Goal: Check status: Check status

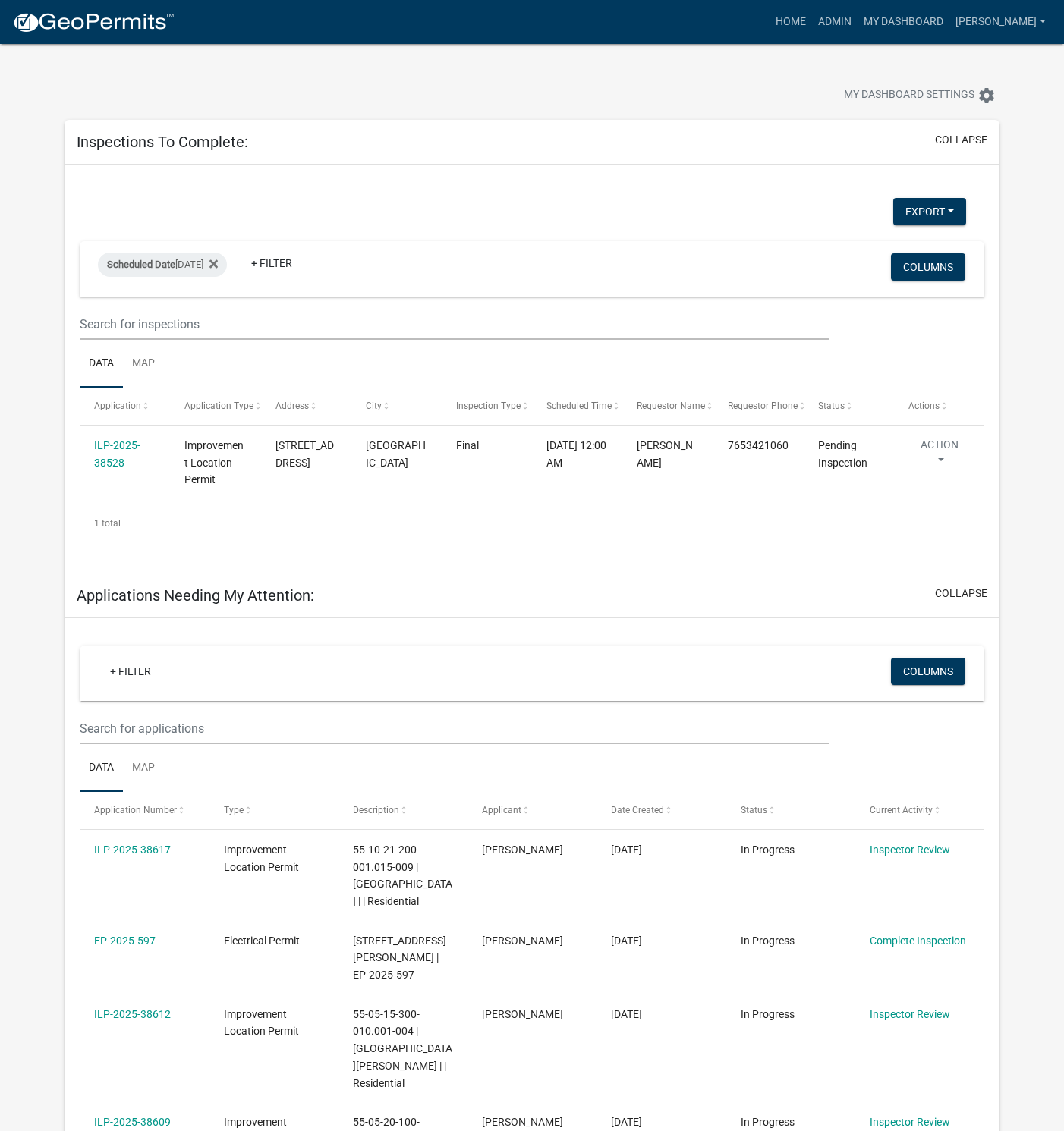
select select "1: 25"
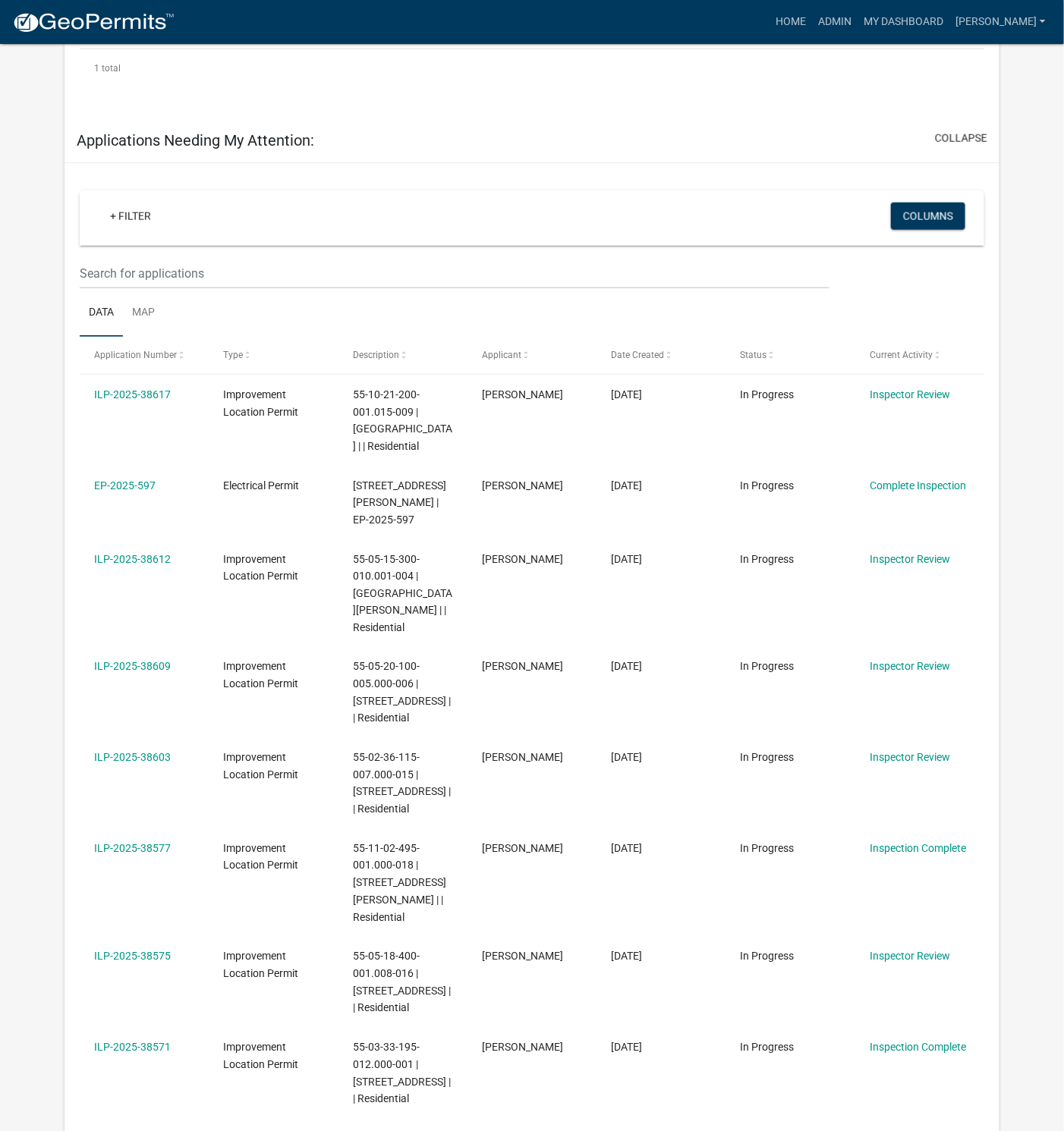
scroll to position [569, 0]
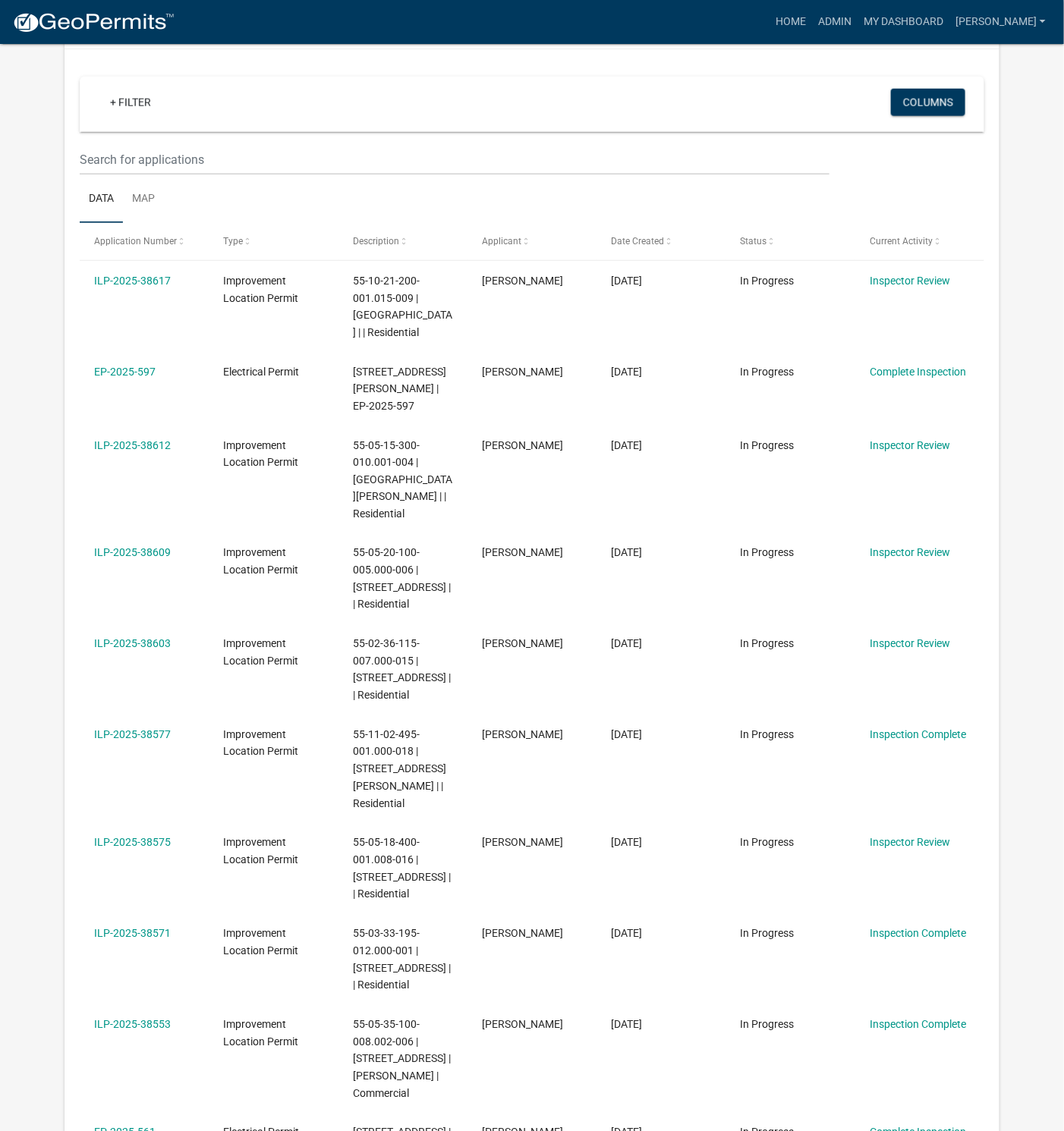
click at [148, 281] on link "ILP-2025-38617" at bounding box center [133, 281] width 77 height 12
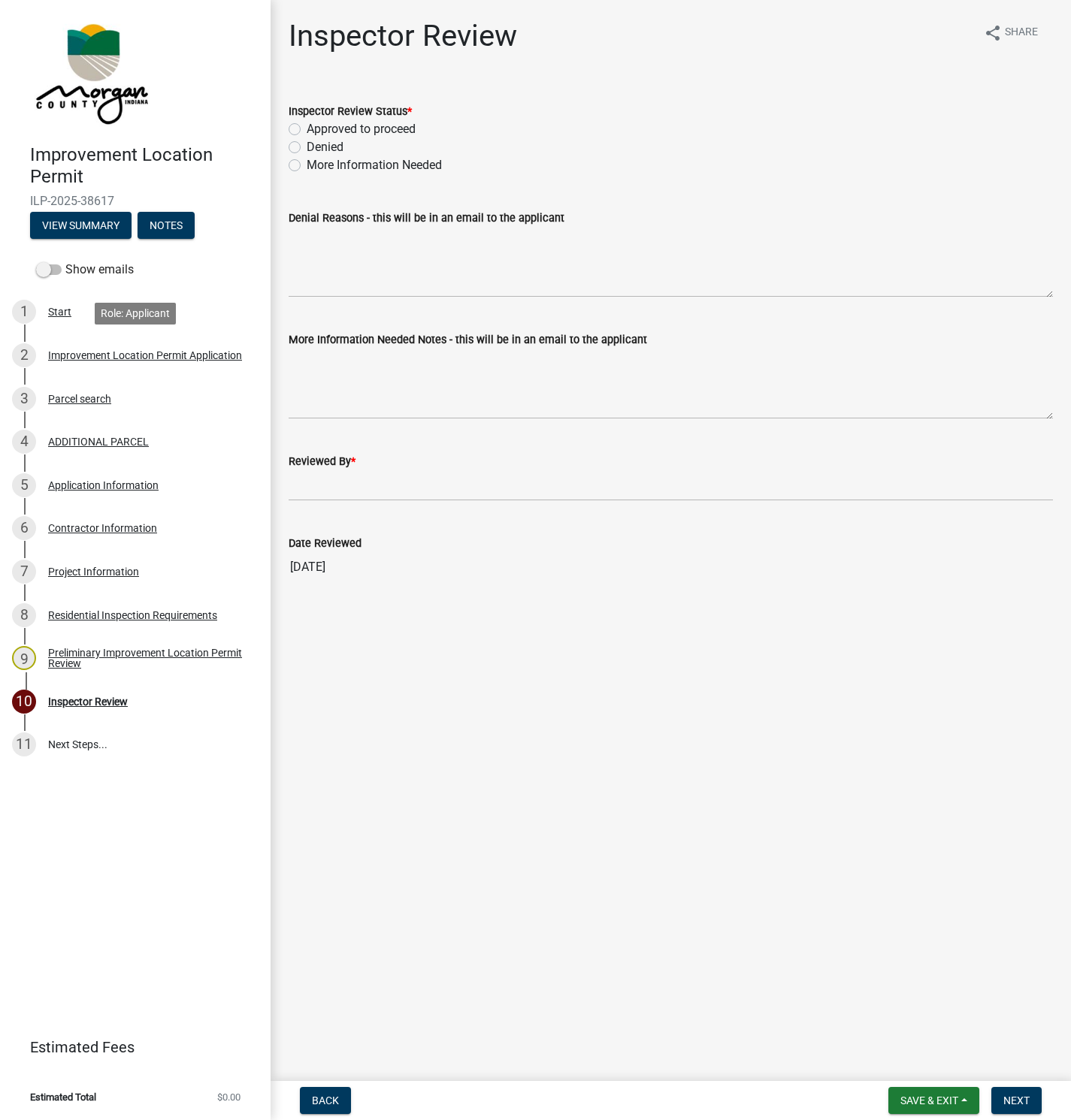
click at [204, 354] on div "Improvement Location Permit Application" at bounding box center [145, 355] width 194 height 11
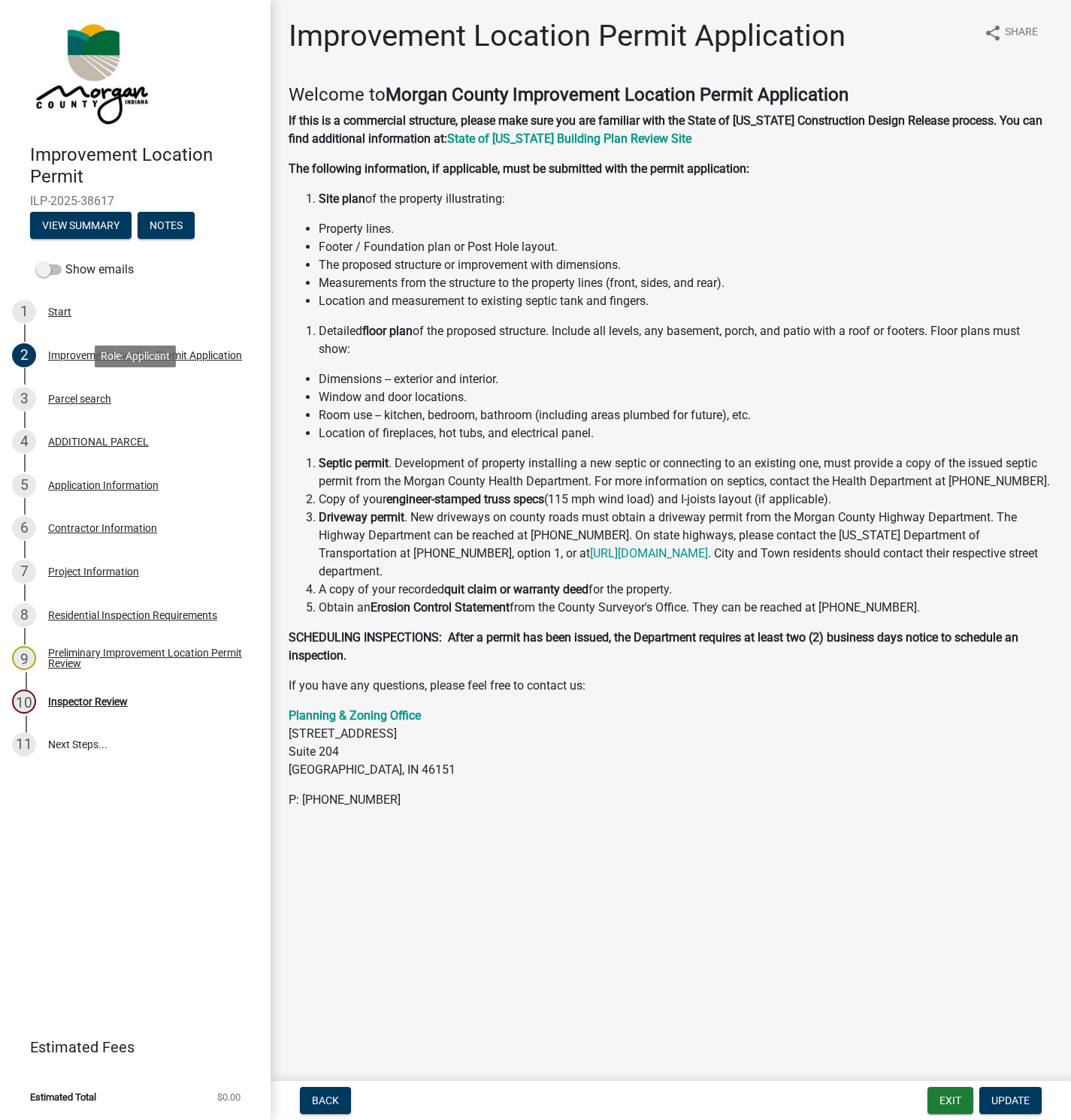
click at [94, 395] on div "Parcel search" at bounding box center [80, 399] width 63 height 11
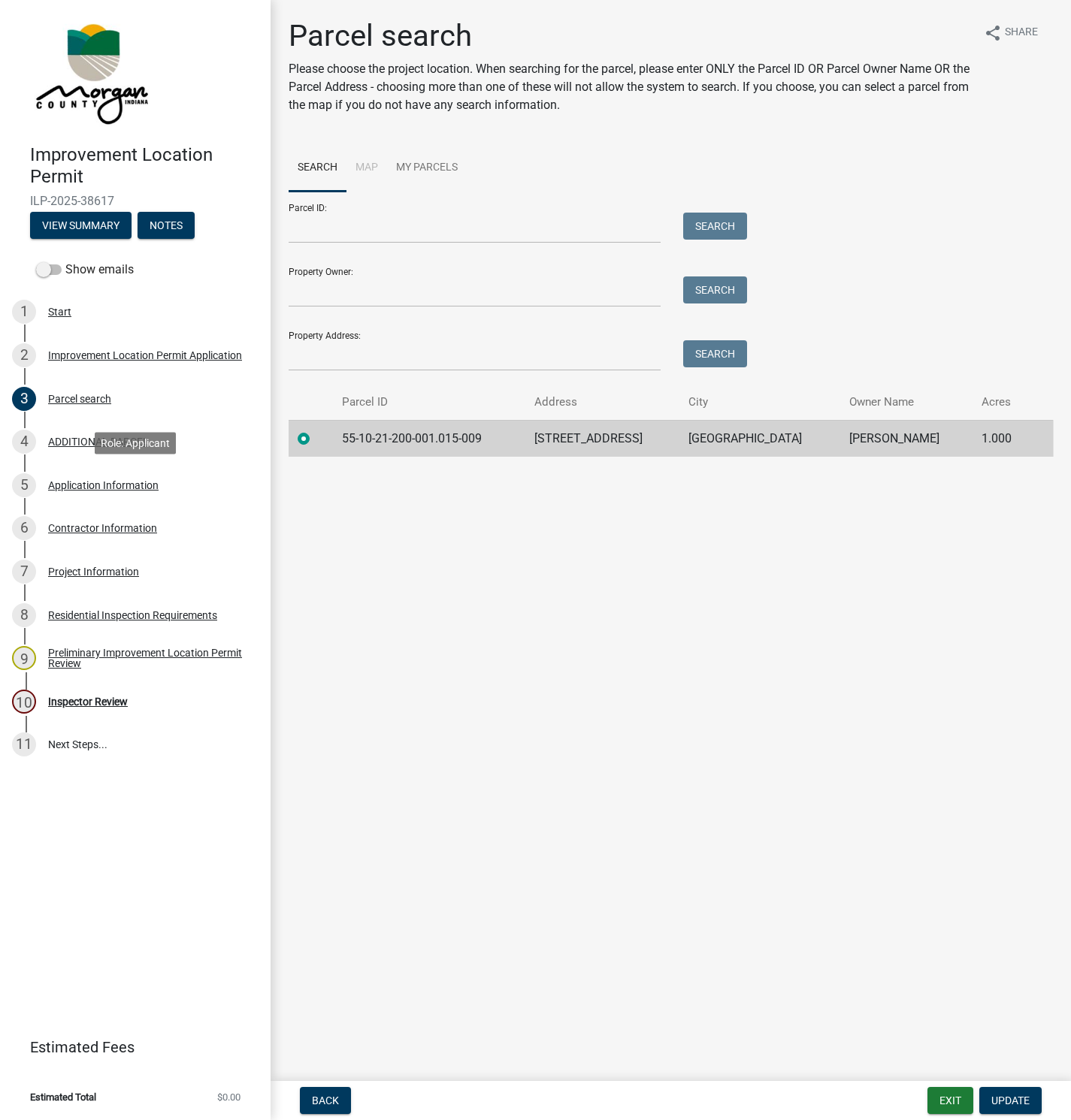
click at [73, 485] on div "Application Information" at bounding box center [103, 486] width 110 height 11
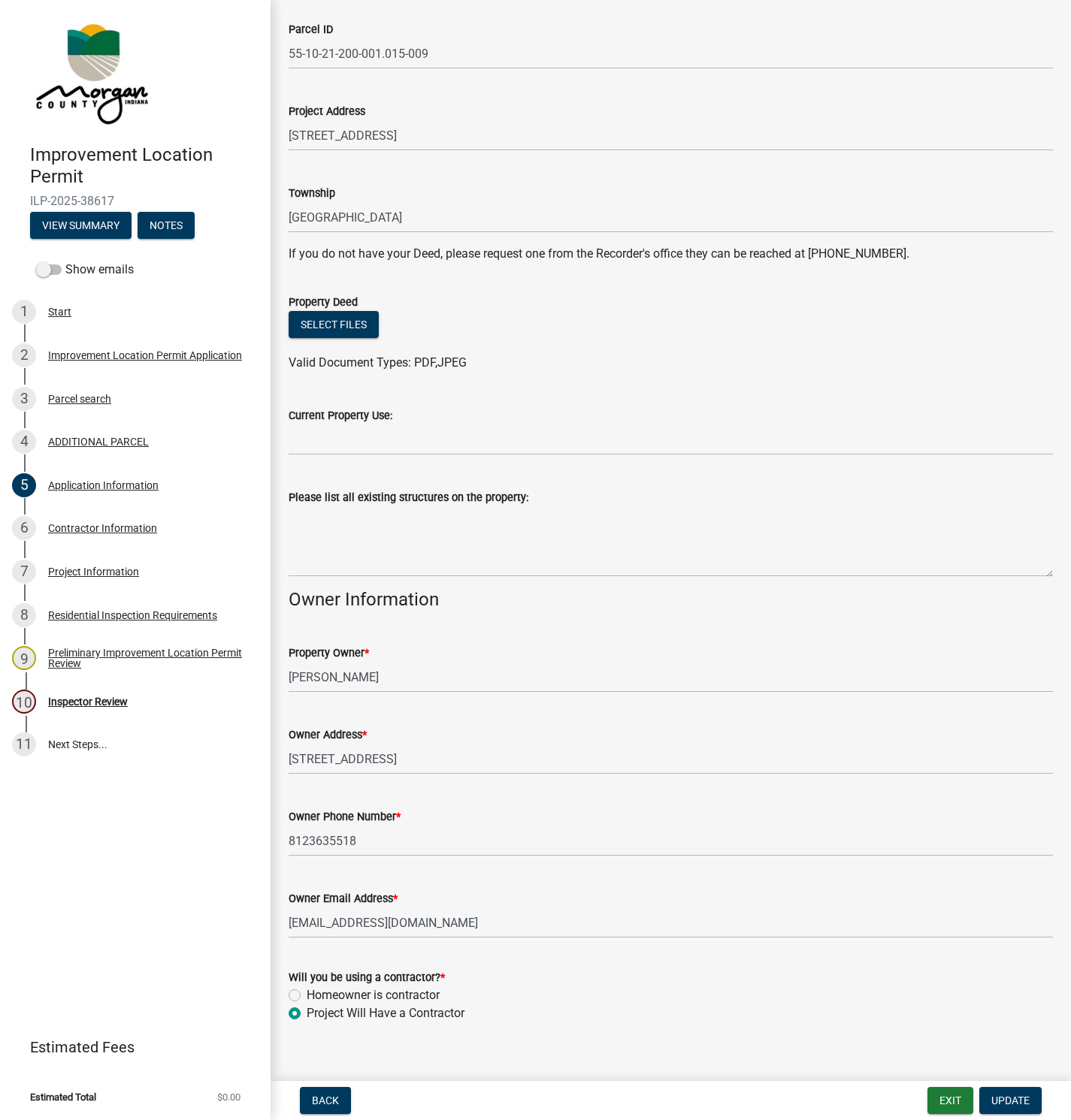
scroll to position [161, 0]
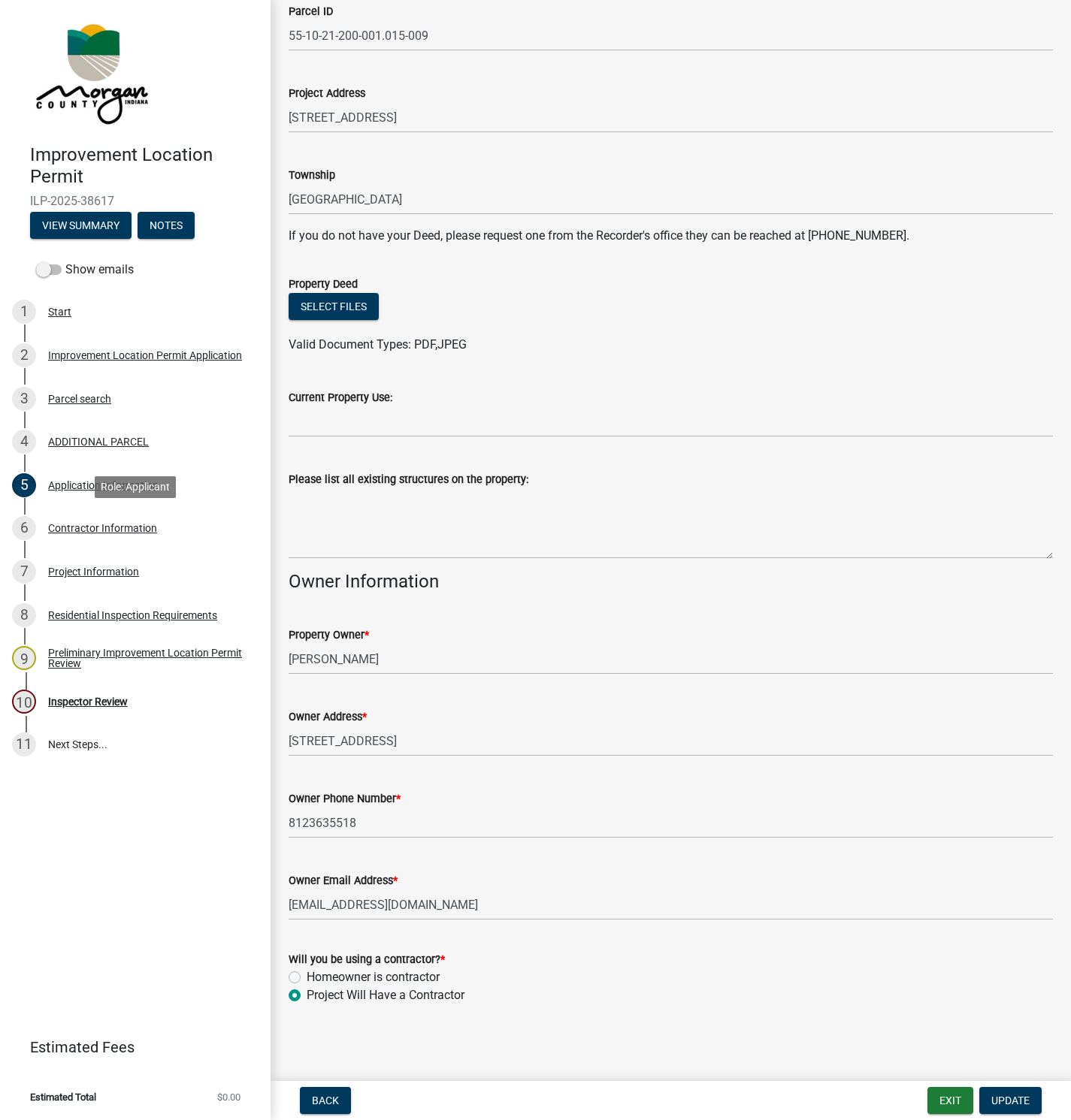
click at [73, 527] on div "Contractor Information" at bounding box center [103, 528] width 109 height 11
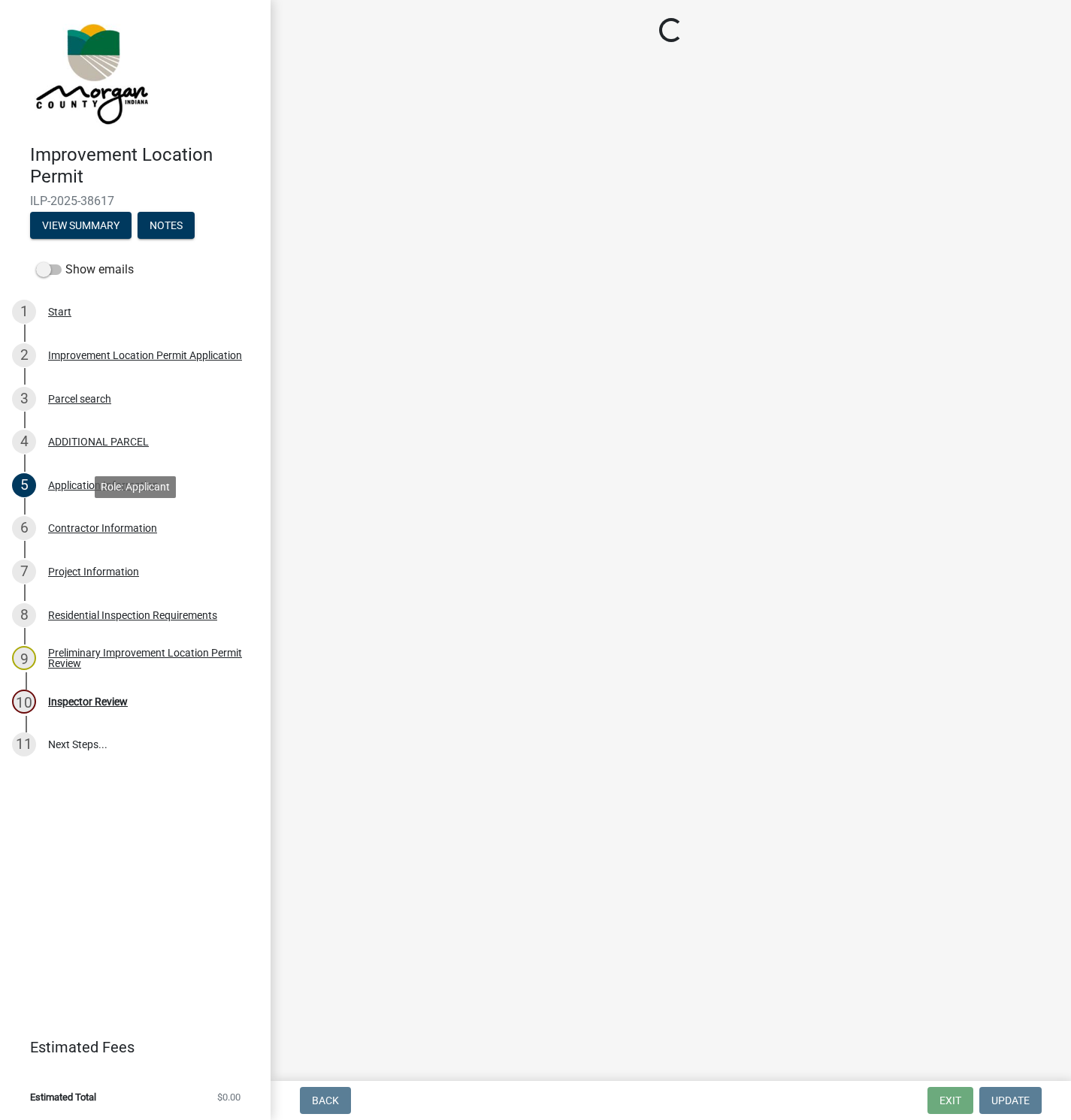
scroll to position [0, 0]
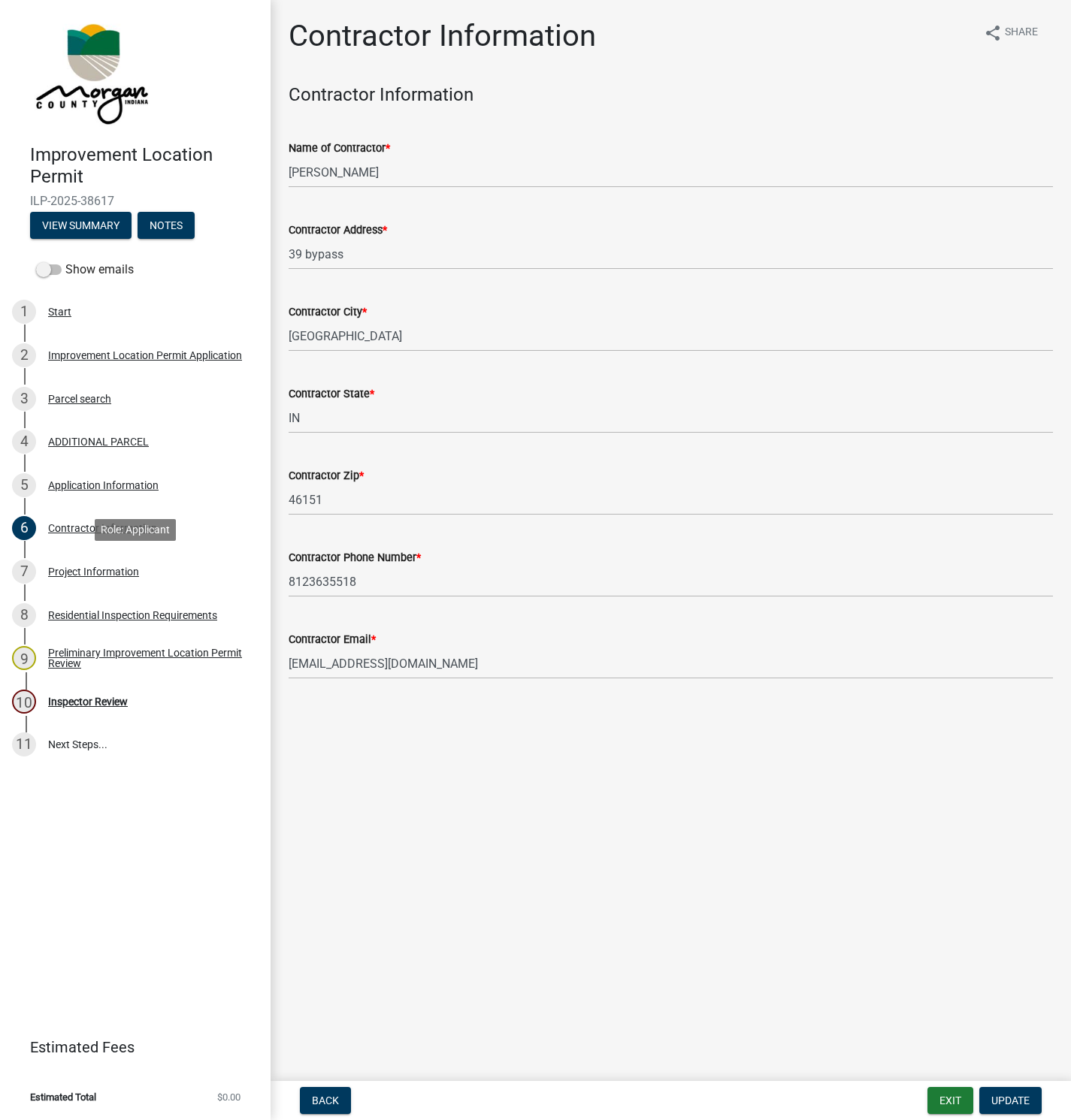
click at [66, 570] on div "Project Information" at bounding box center [94, 572] width 91 height 11
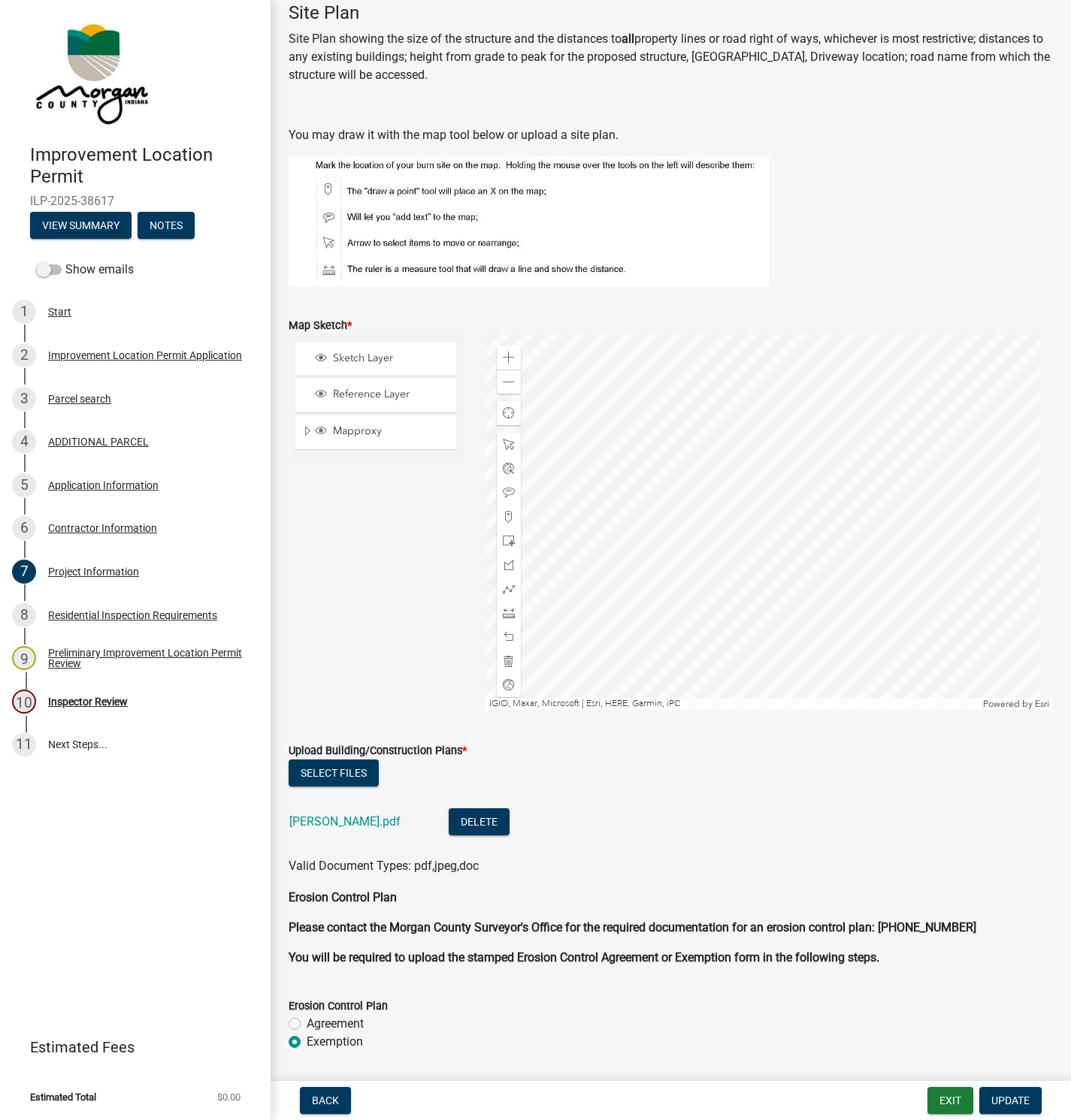
scroll to position [2479, 0]
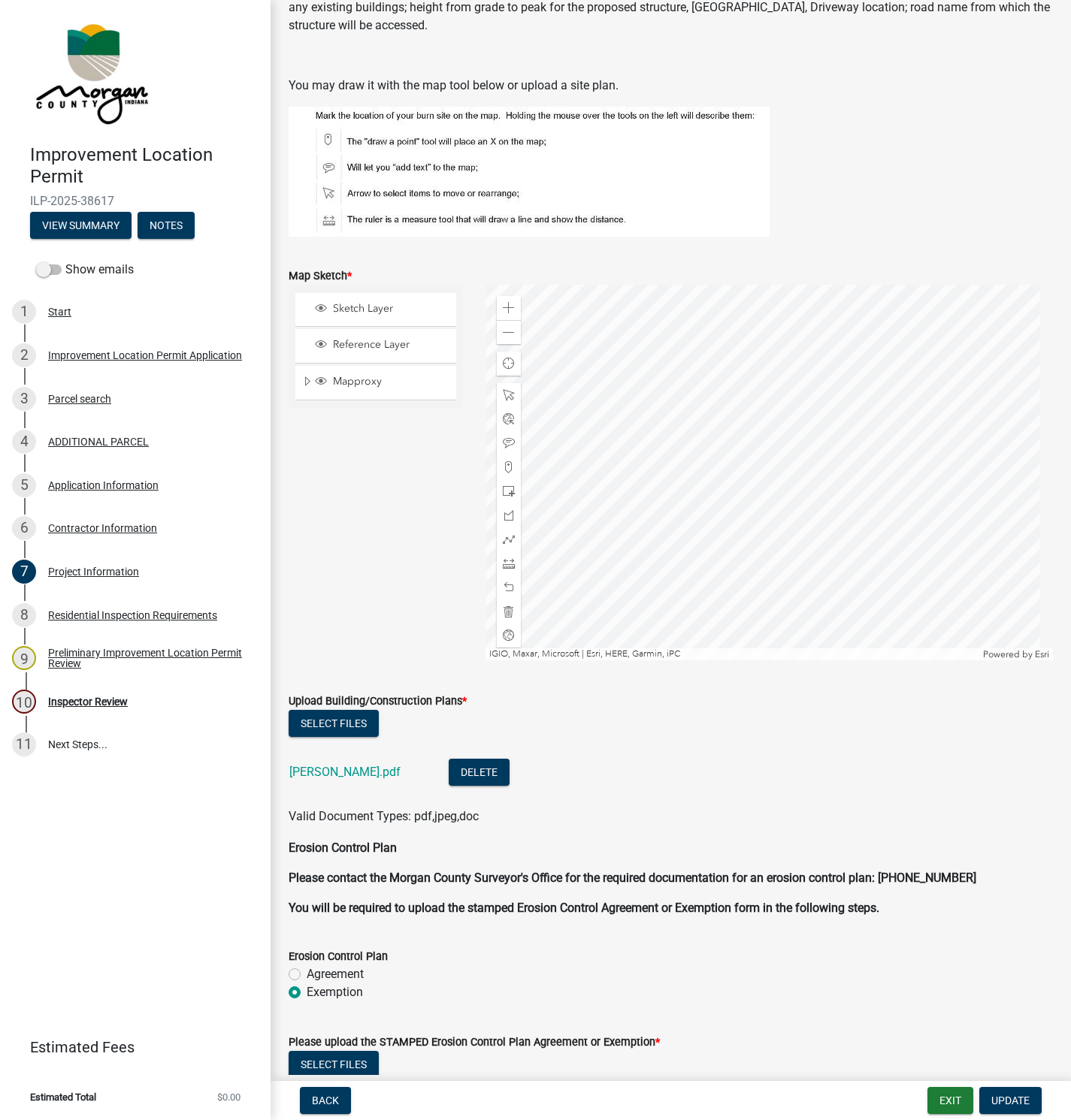
click at [309, 769] on link "[PERSON_NAME].pdf" at bounding box center [345, 772] width 111 height 14
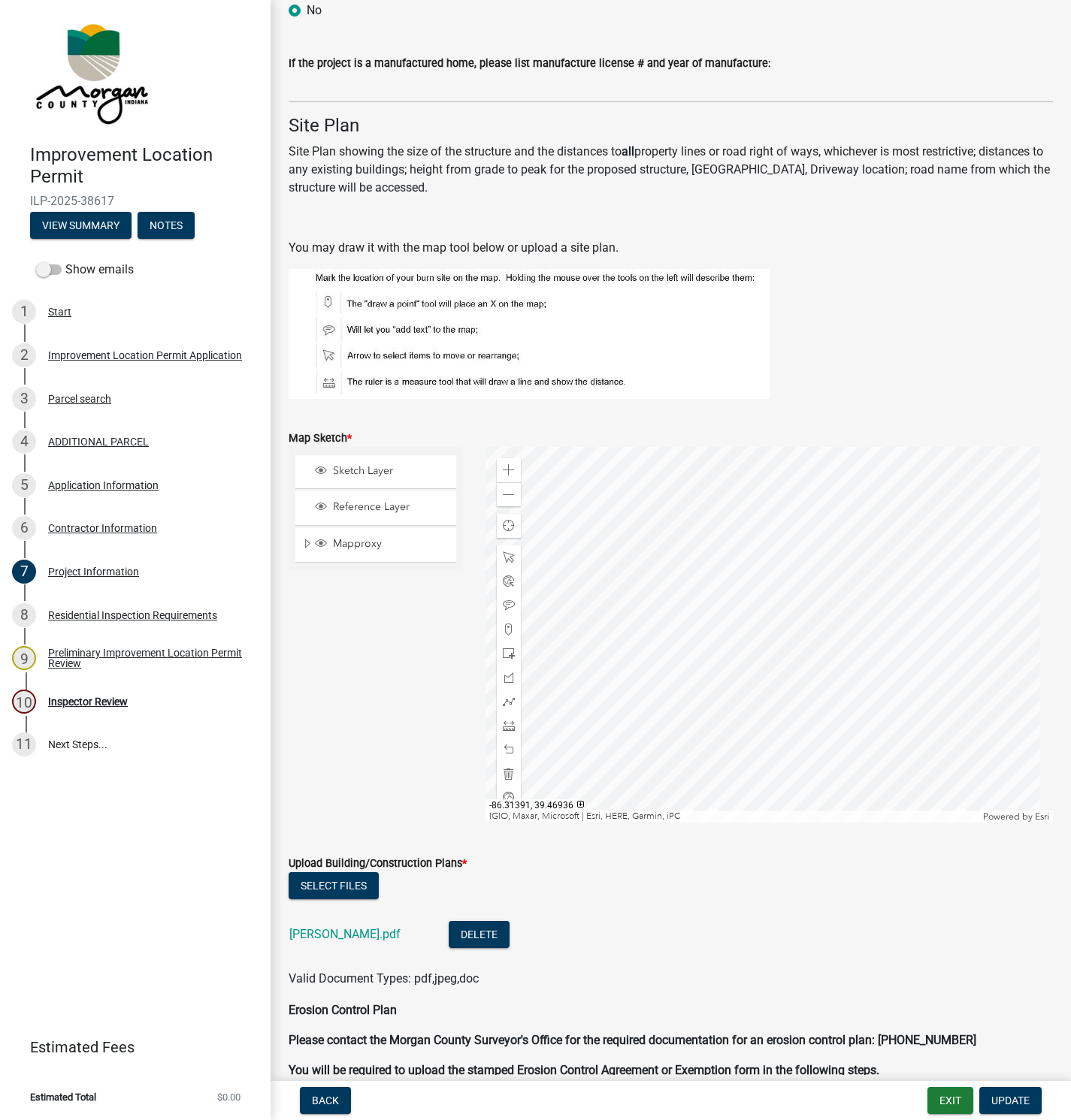
scroll to position [2671, 0]
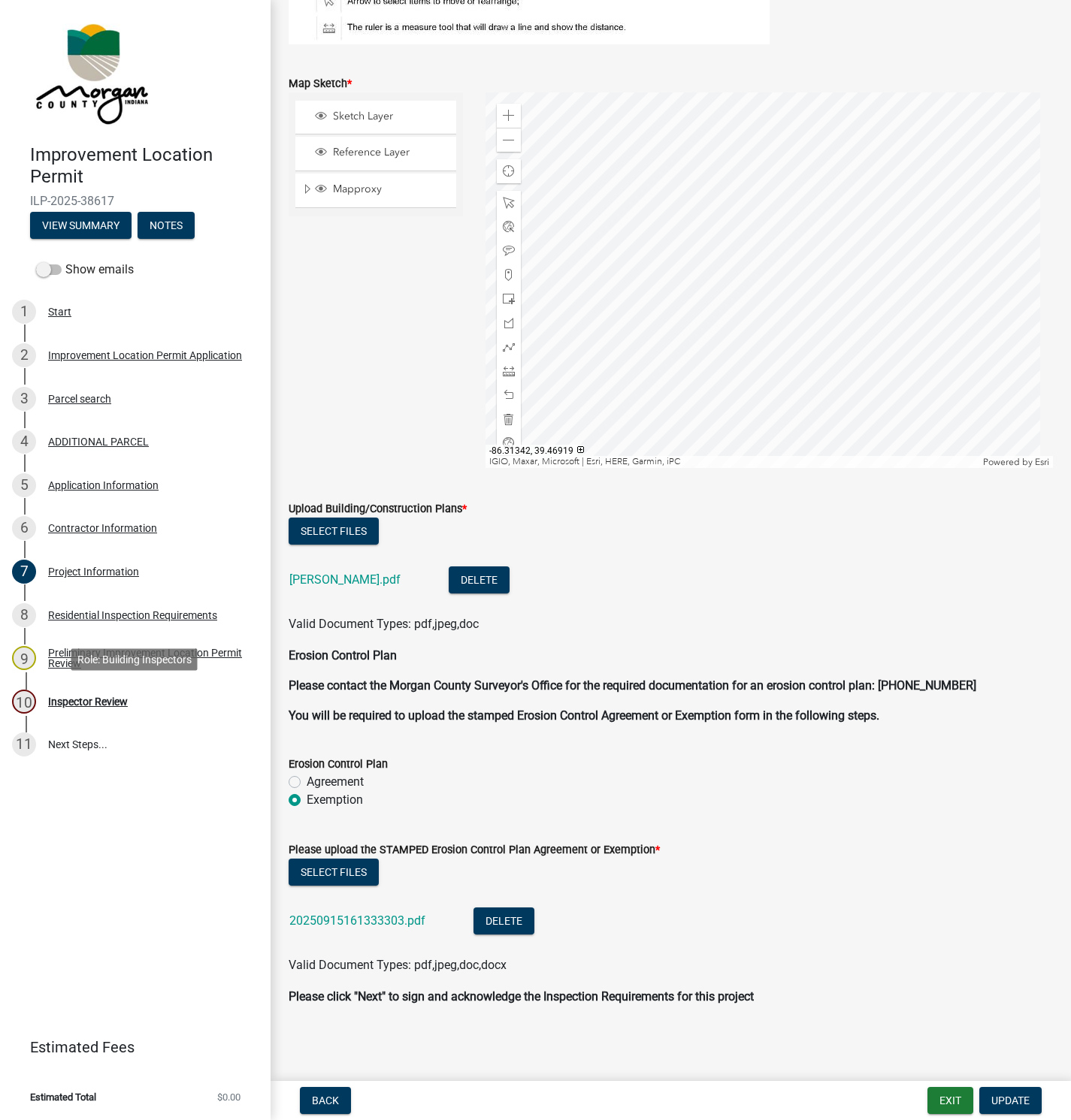
click at [79, 699] on div "Inspector Review" at bounding box center [88, 701] width 80 height 11
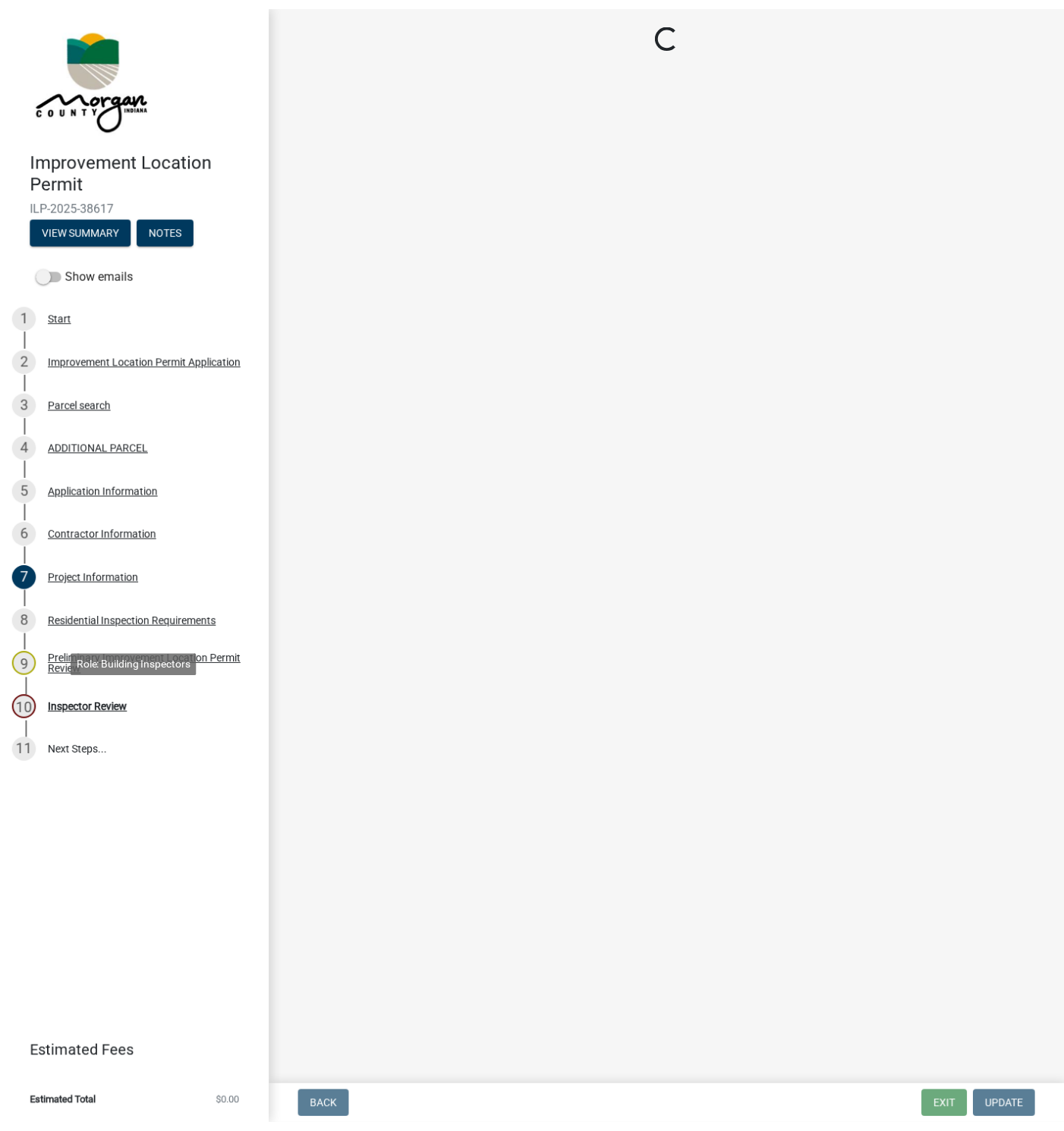
scroll to position [0, 0]
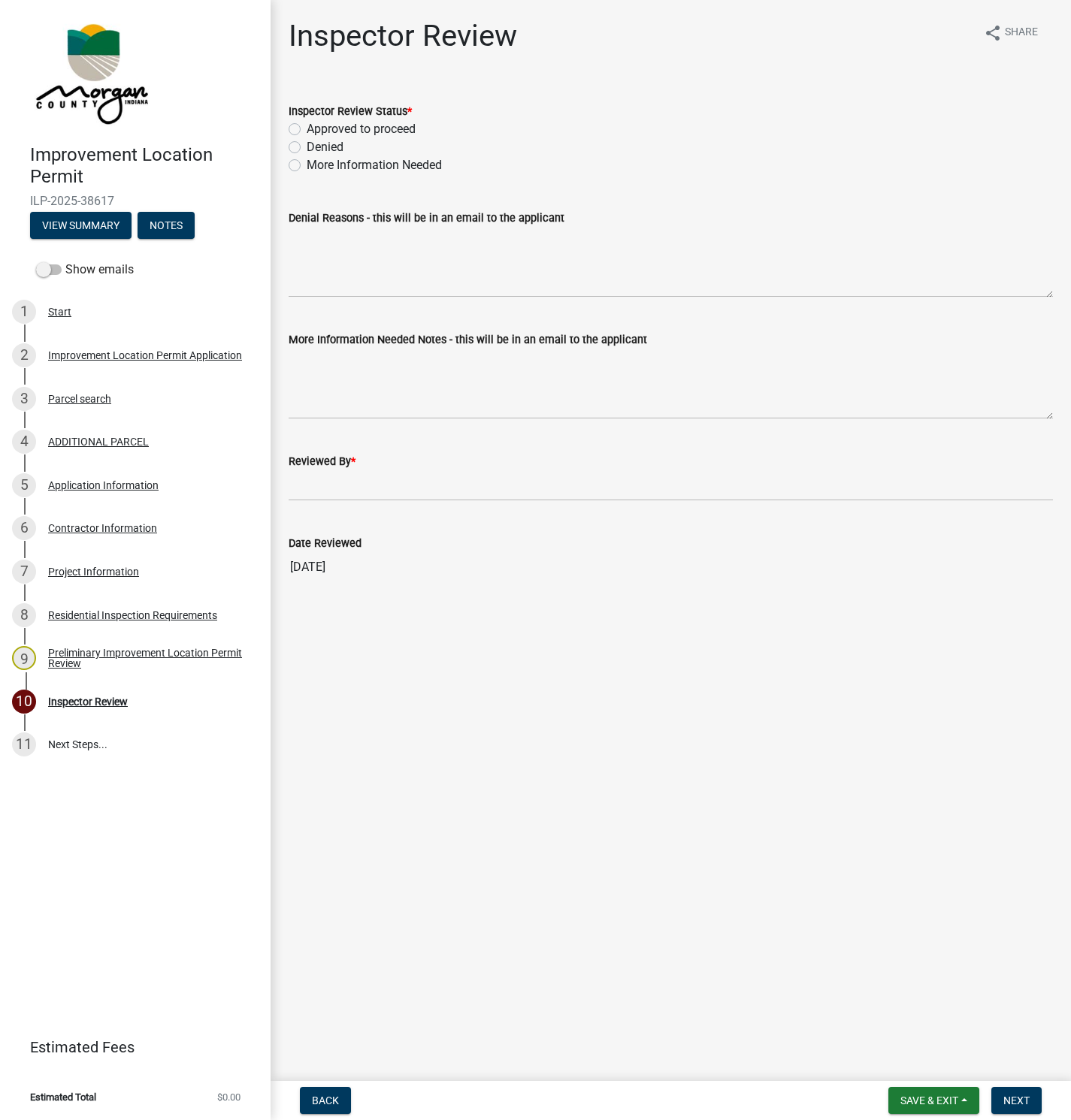
click at [306, 126] on label "Approved to proceed" at bounding box center [361, 129] width 109 height 18
click at [306, 126] on input "Approved to proceed" at bounding box center [311, 124] width 10 height 10
radio input "true"
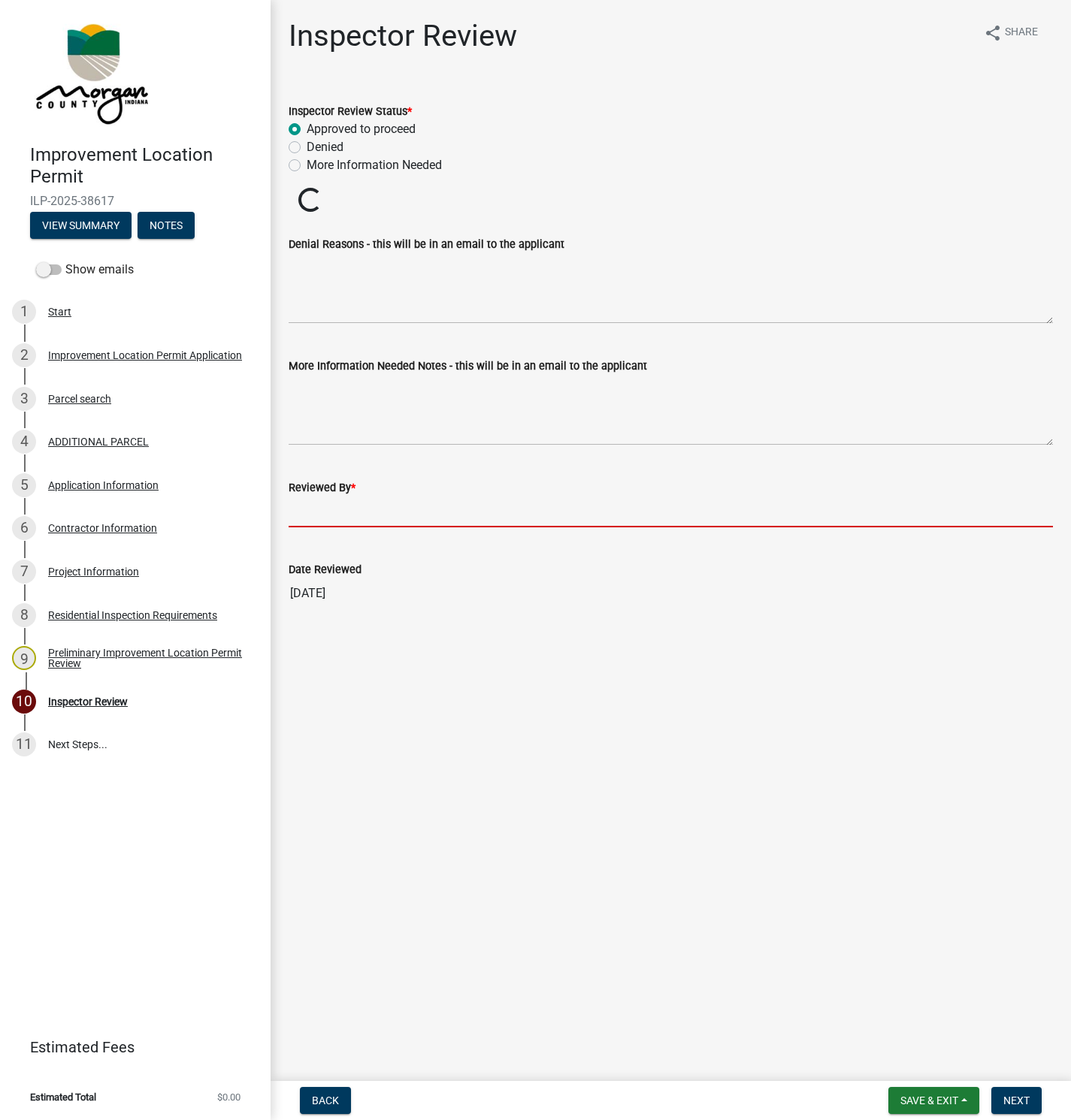
click at [313, 505] on input "Reviewed By *" at bounding box center [671, 511] width 764 height 31
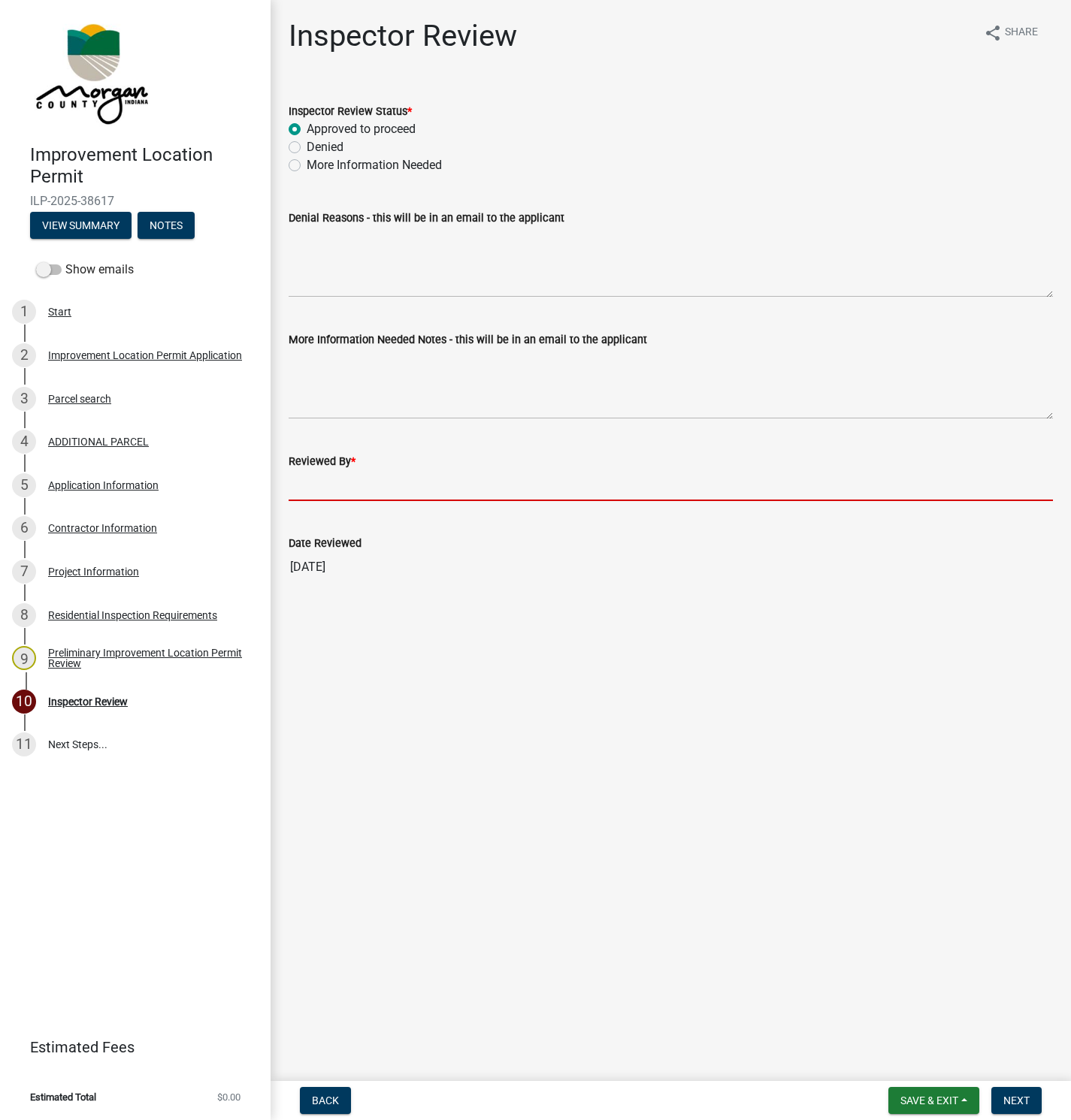
type input "[PERSON_NAME]"
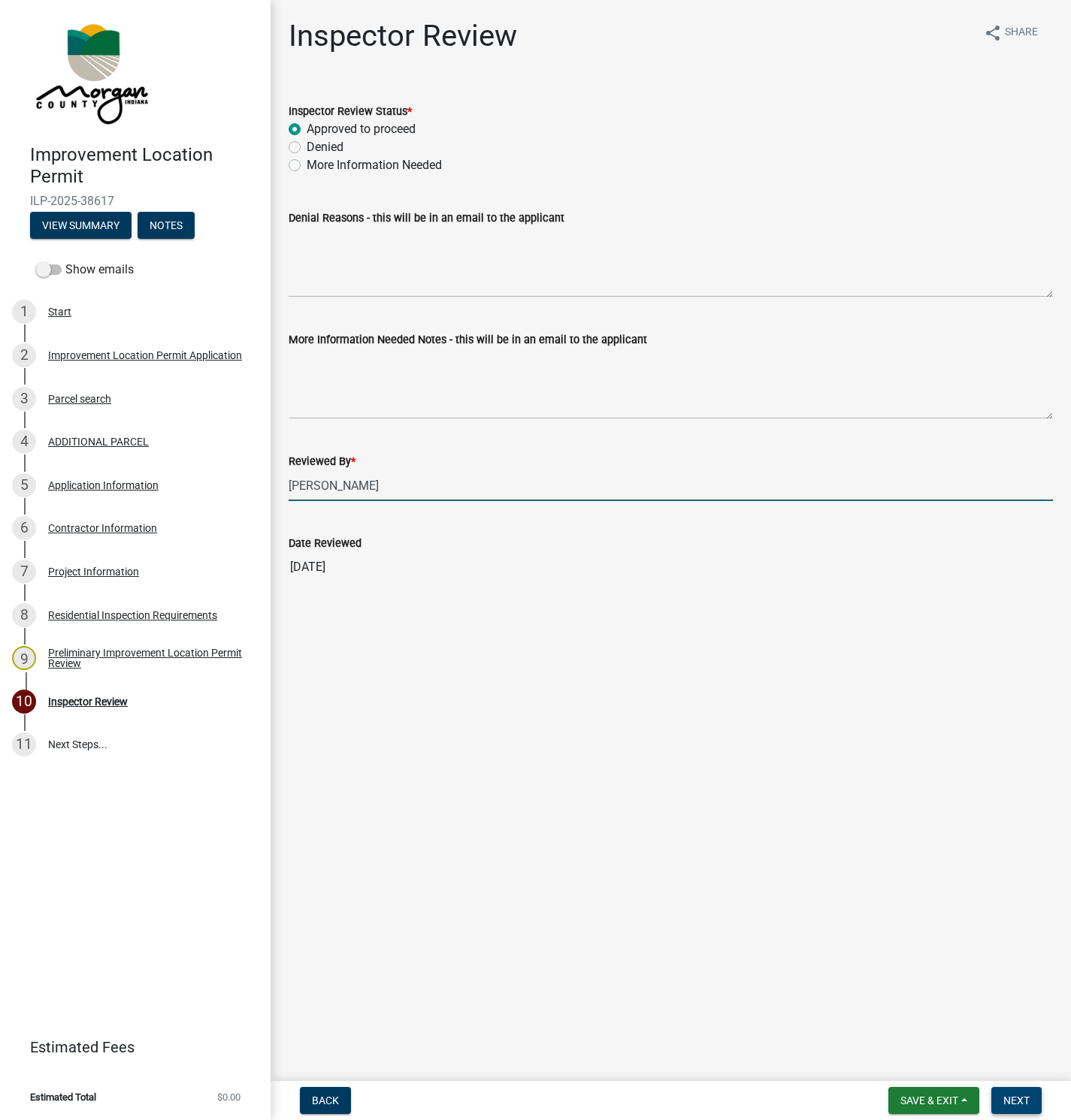
click at [1011, 1094] on span "Next" at bounding box center [1016, 1100] width 26 height 12
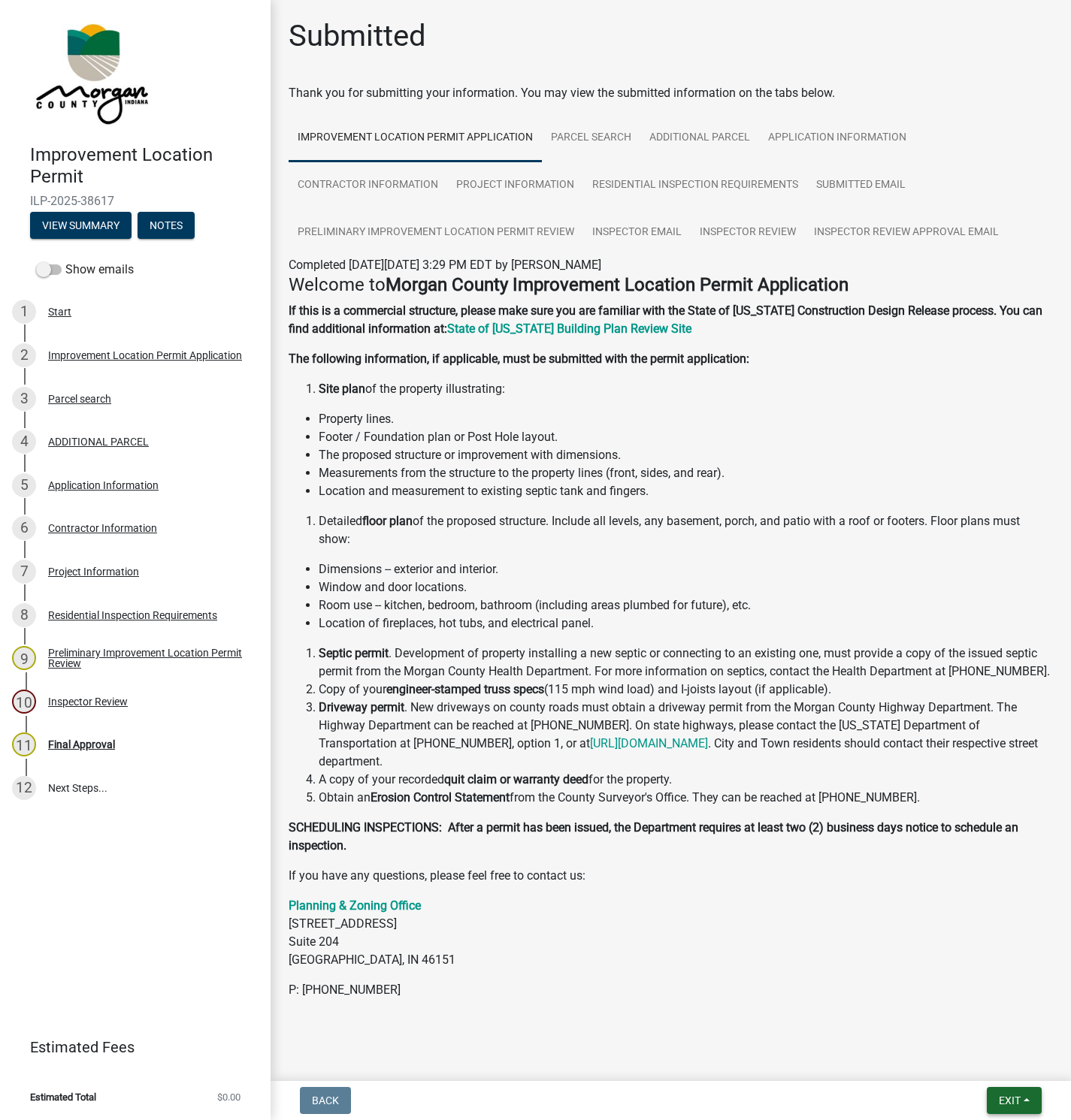
click at [1014, 1094] on span "Exit" at bounding box center [1009, 1100] width 22 height 12
drag, startPoint x: 974, startPoint y: 1060, endPoint x: 968, endPoint y: 1049, distance: 12.5
click at [972, 1056] on button "Save & Exit" at bounding box center [980, 1063] width 120 height 36
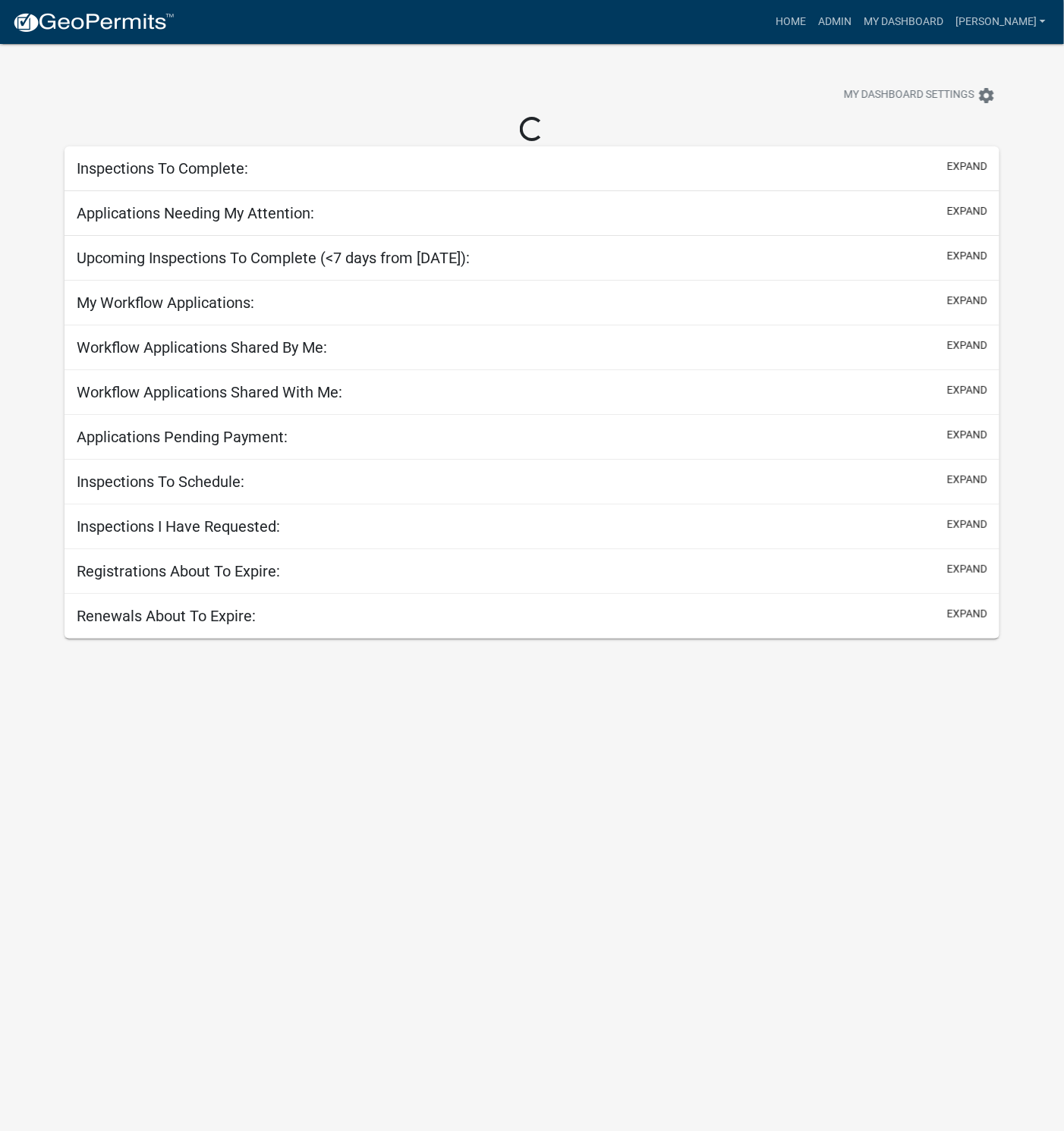
select select "1: 25"
